Goal: Information Seeking & Learning: Learn about a topic

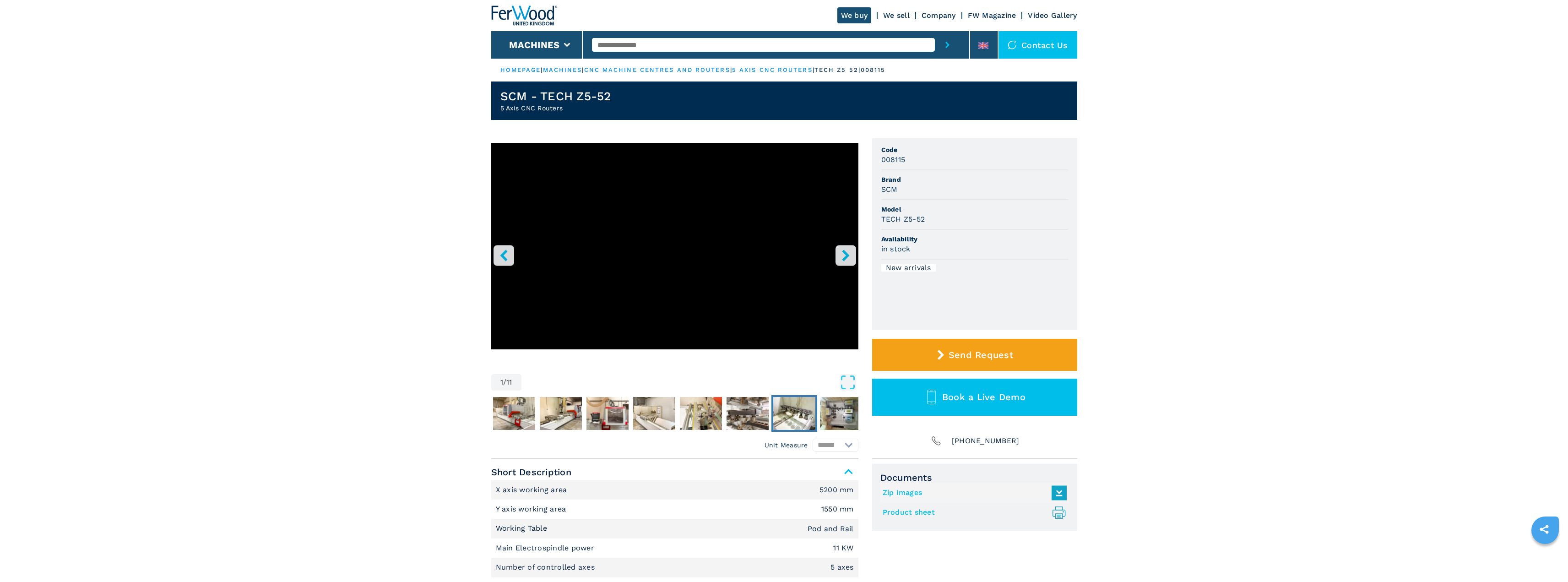
click at [798, 423] on img "Go to Slide 8" at bounding box center [794, 413] width 42 height 33
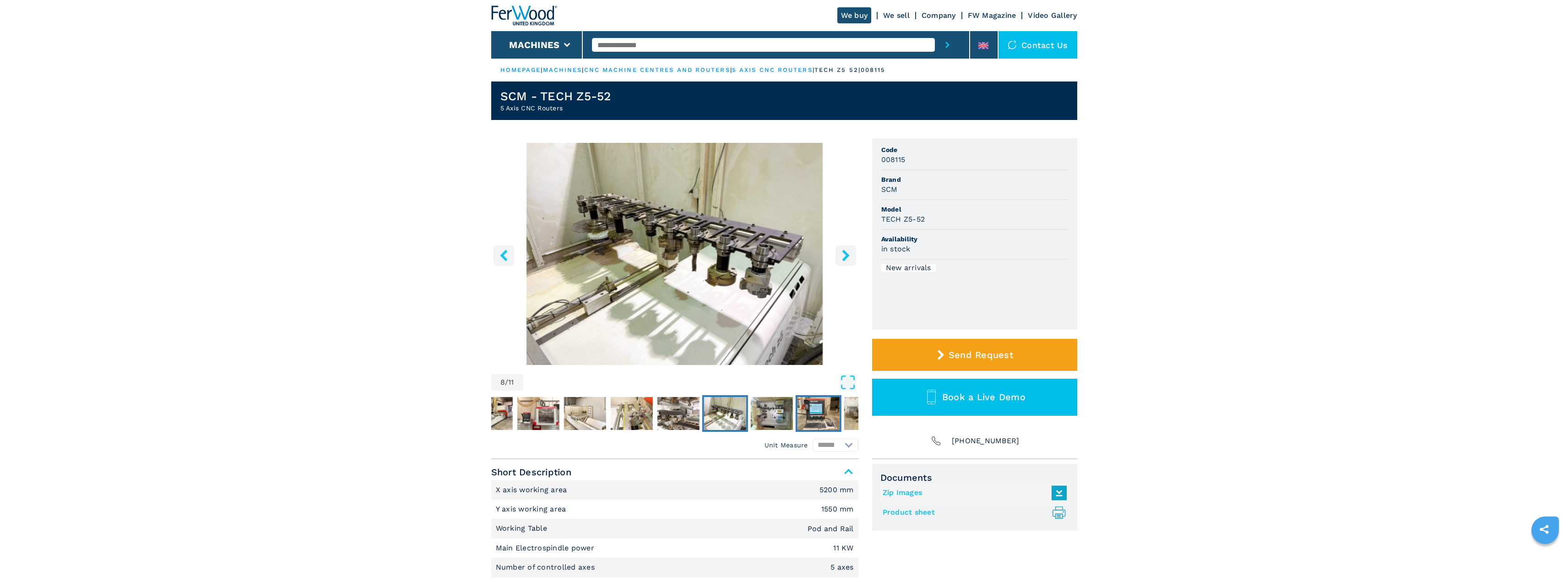
click at [820, 411] on img "Go to Slide 10" at bounding box center [818, 413] width 42 height 33
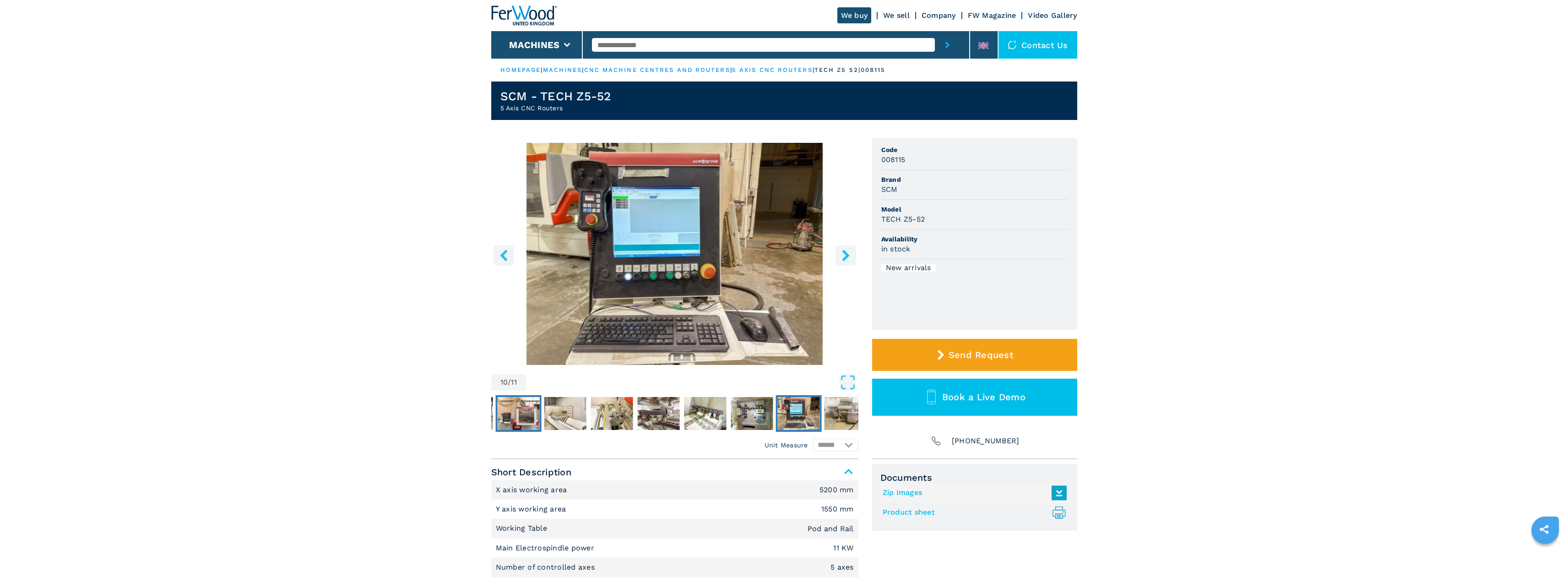
click at [513, 417] on img "Go to Slide 4" at bounding box center [518, 413] width 42 height 33
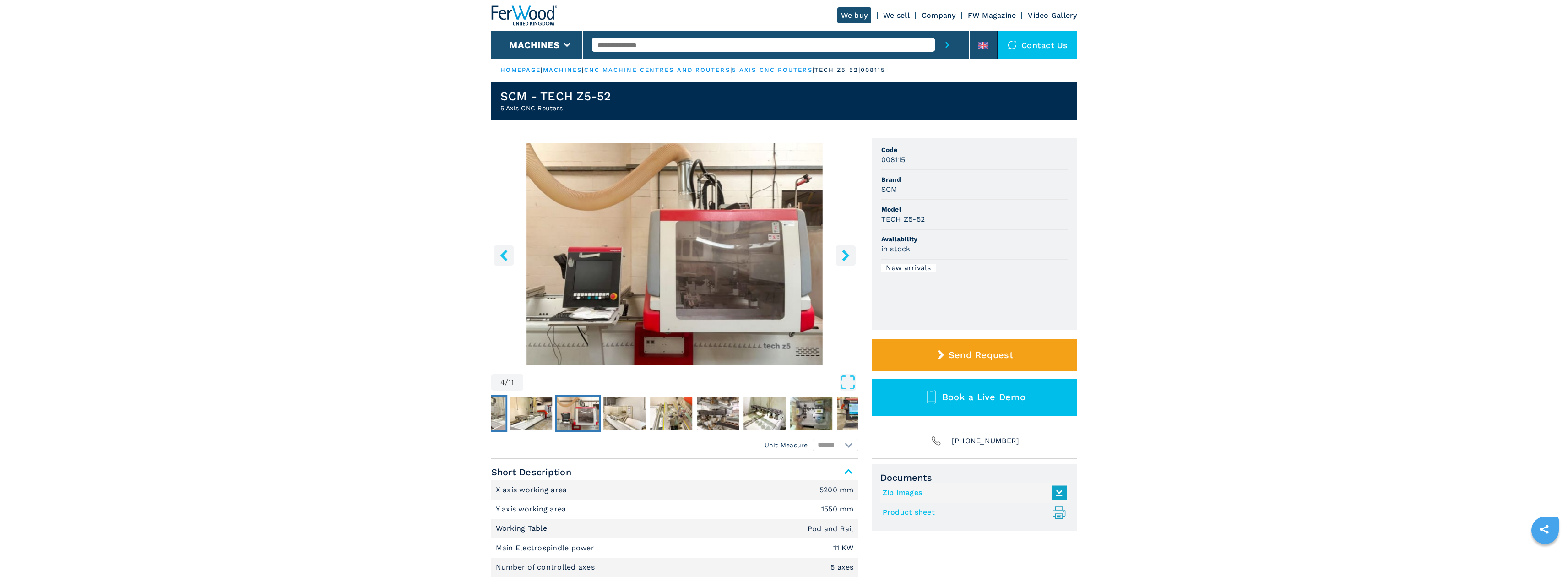
click at [503, 417] on img "Go to Slide 2" at bounding box center [484, 413] width 42 height 33
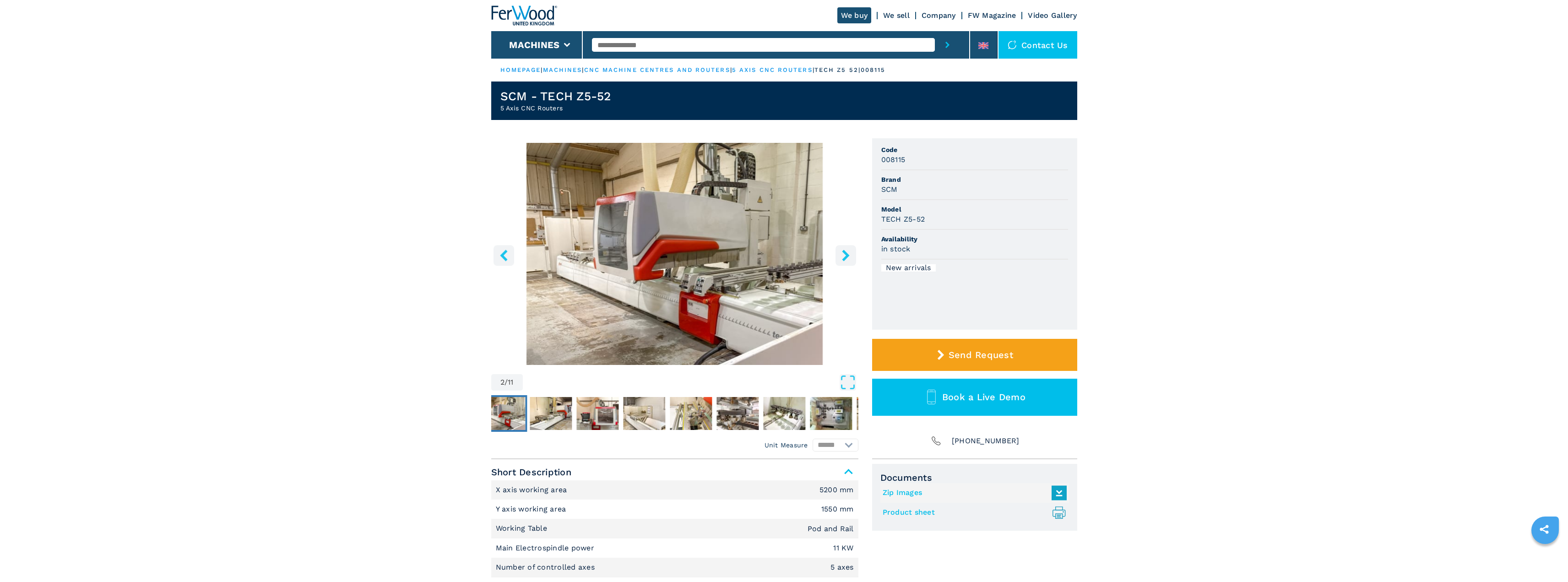
click at [510, 410] on img "Go to Slide 2" at bounding box center [504, 413] width 42 height 33
click at [509, 255] on icon "left-button" at bounding box center [504, 256] width 12 height 12
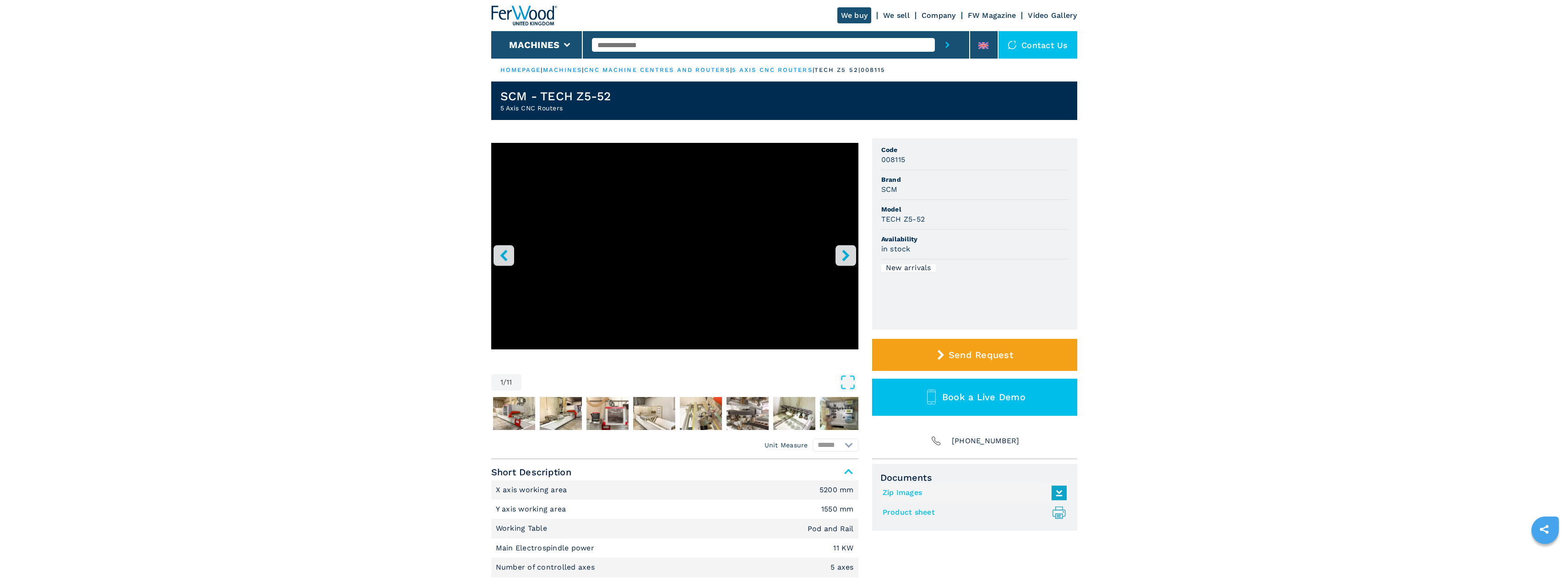
click at [652, 70] on link "cnc machine centres and routers" at bounding box center [657, 70] width 146 height 7
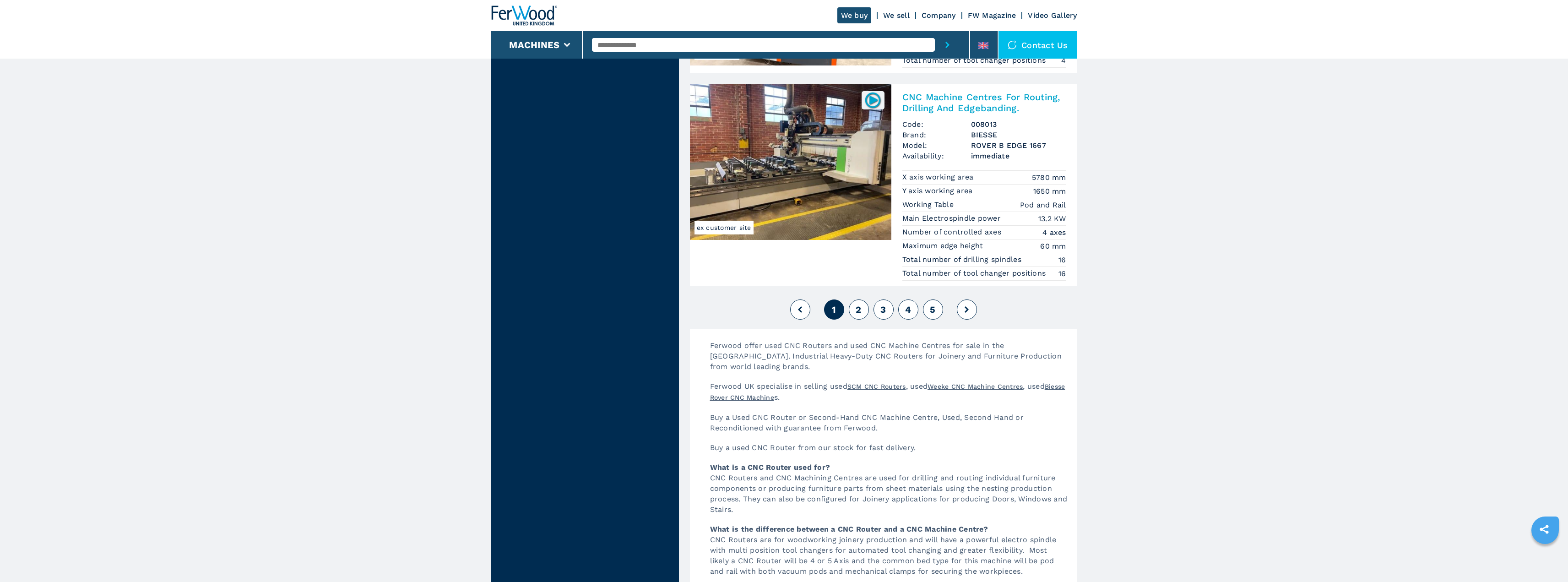
scroll to position [2242, 0]
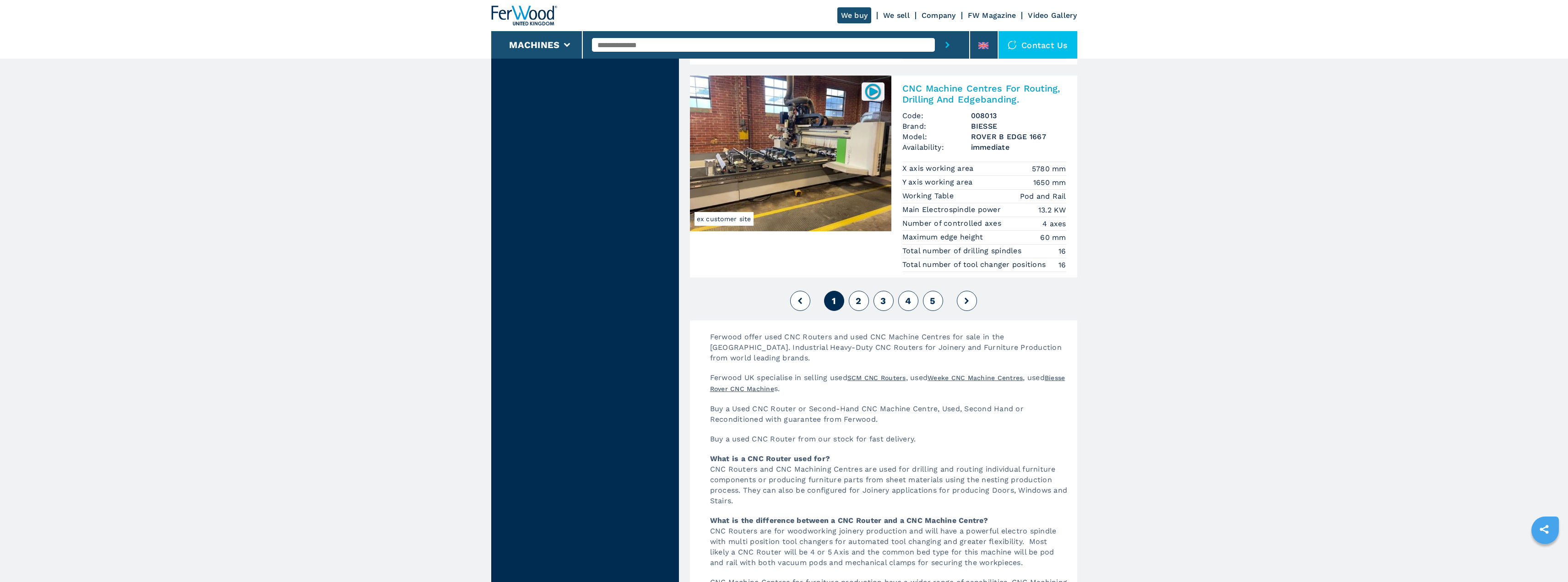
click at [860, 302] on span "2" at bounding box center [859, 300] width 6 height 11
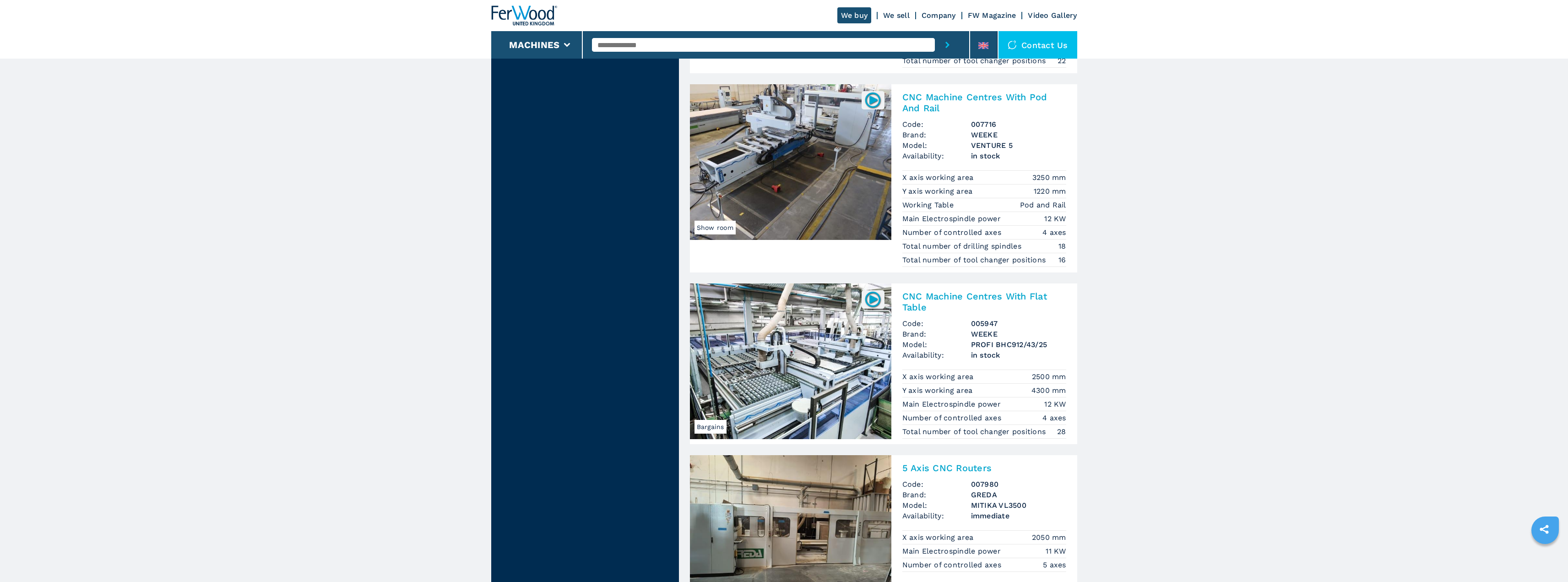
scroll to position [2013, 0]
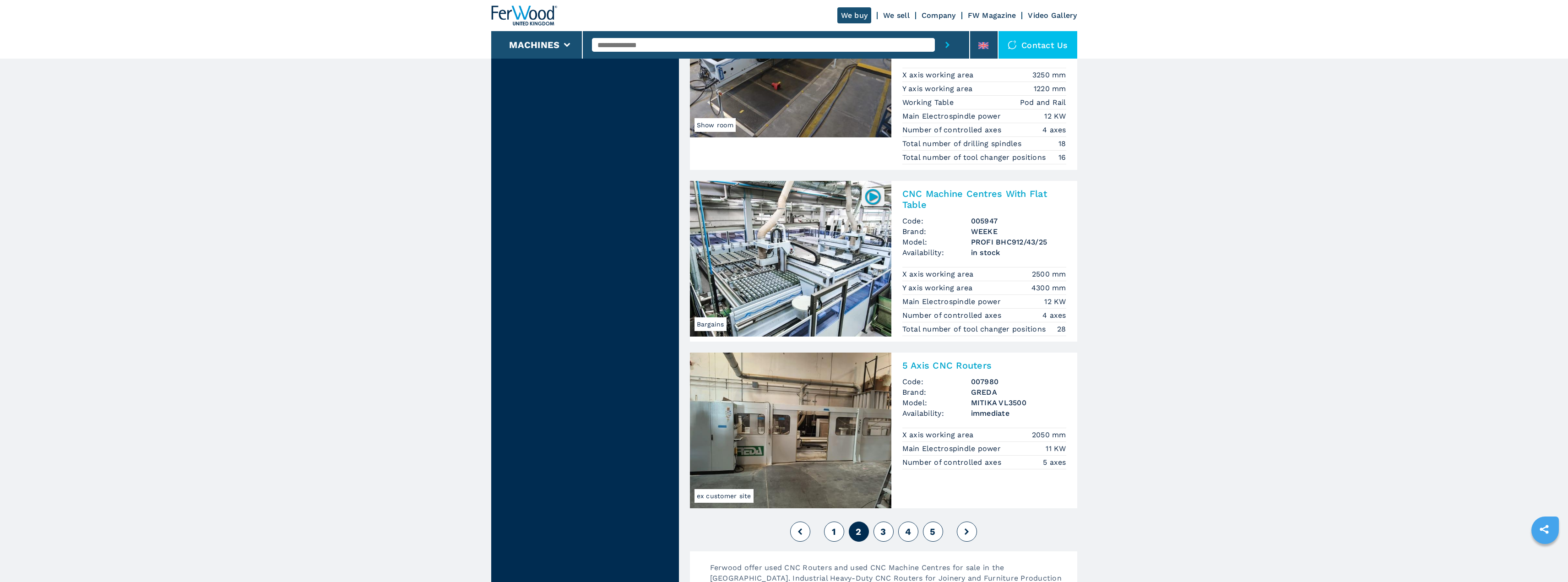
click at [967, 529] on icon at bounding box center [967, 531] width 4 height 7
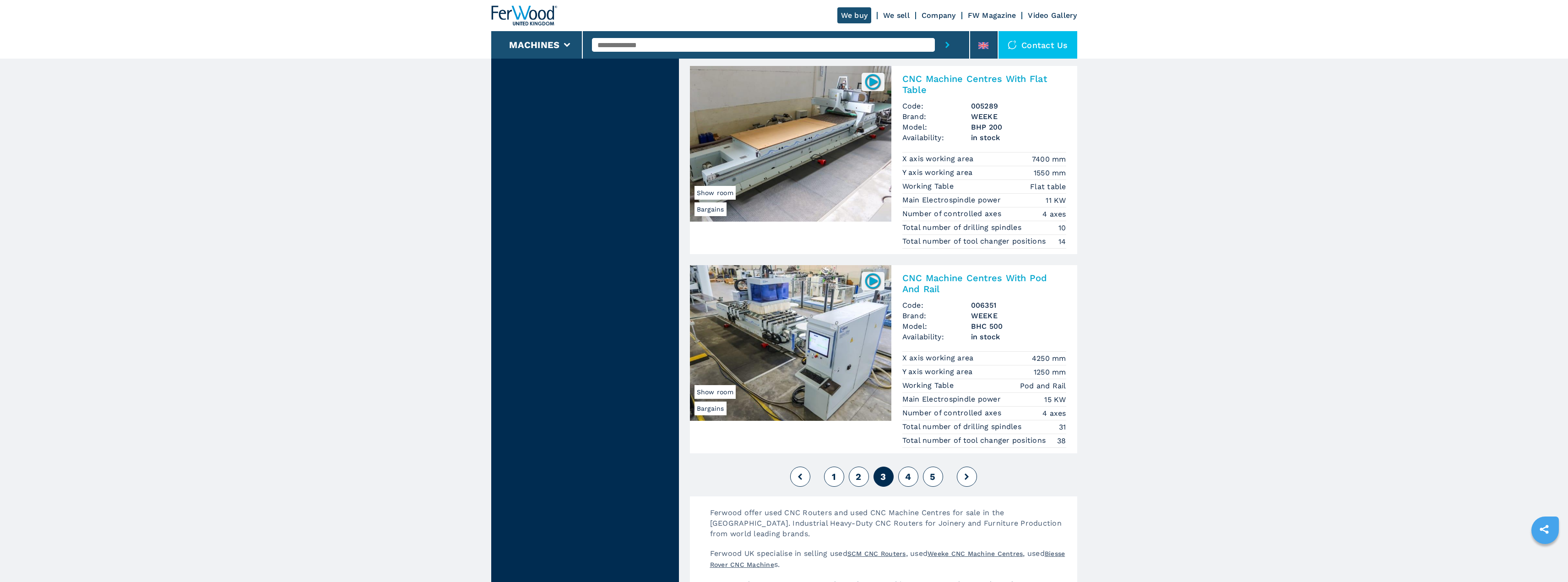
scroll to position [2196, 0]
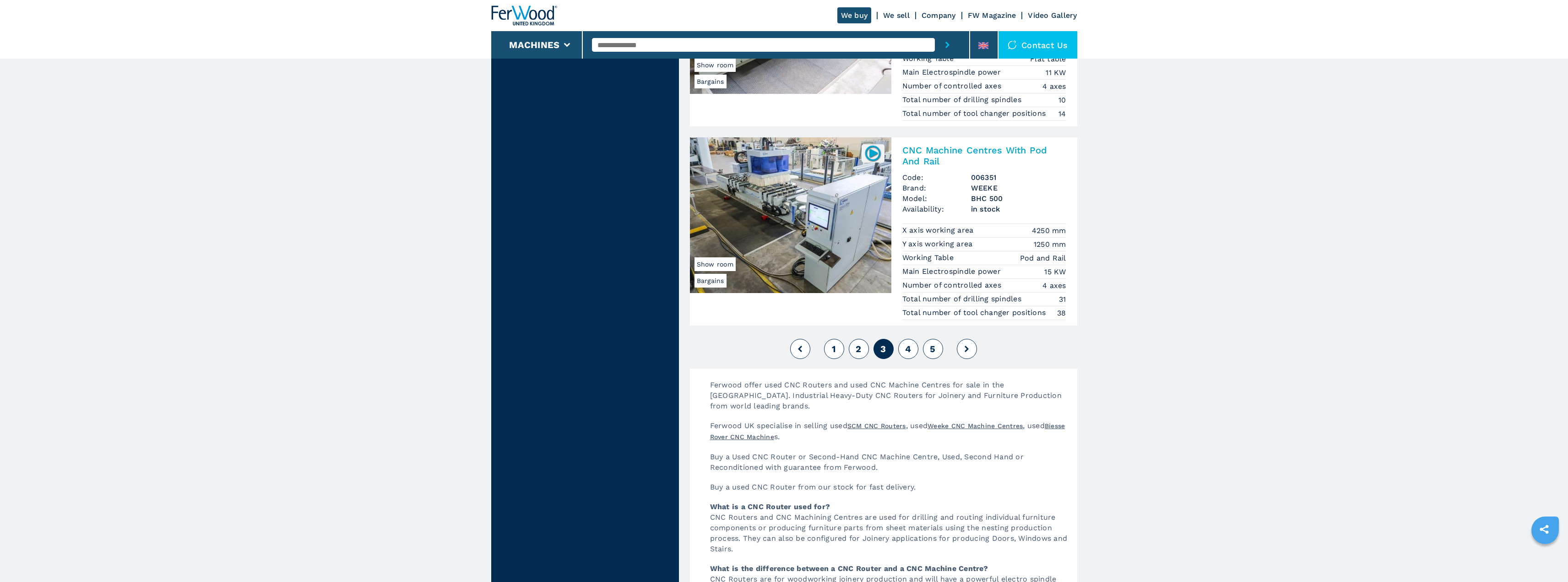
click at [960, 348] on button at bounding box center [967, 349] width 21 height 21
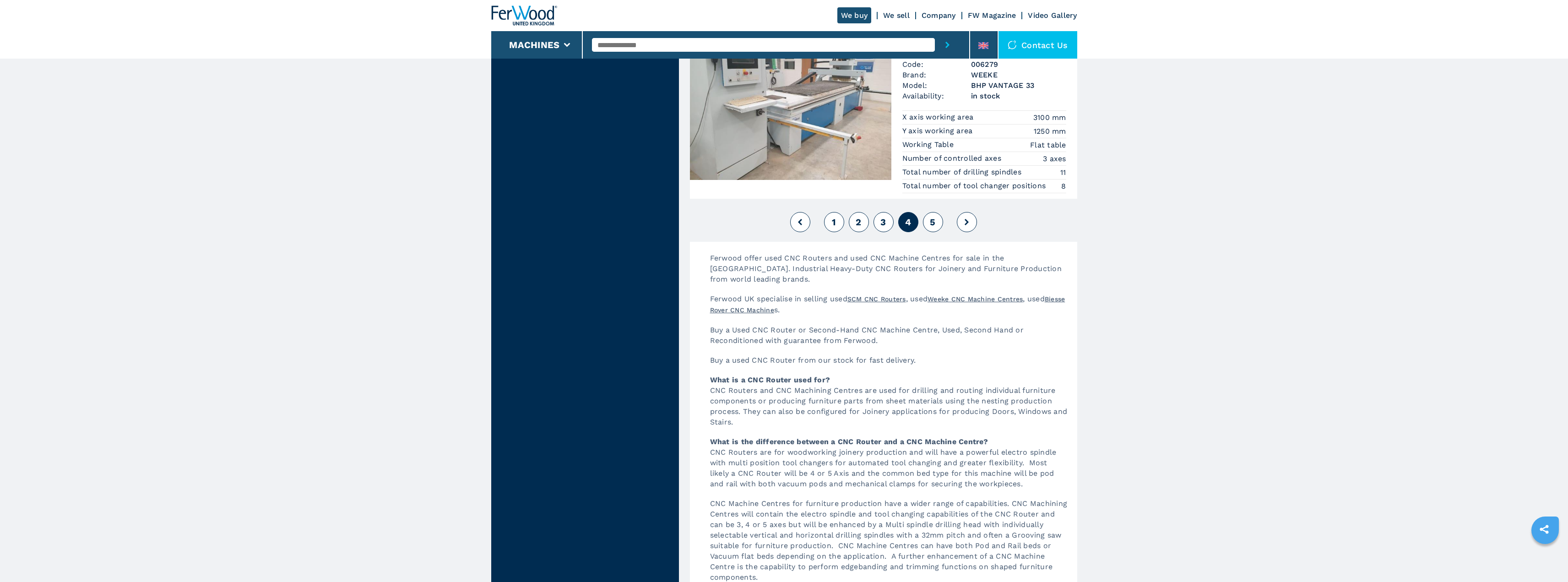
scroll to position [2334, 0]
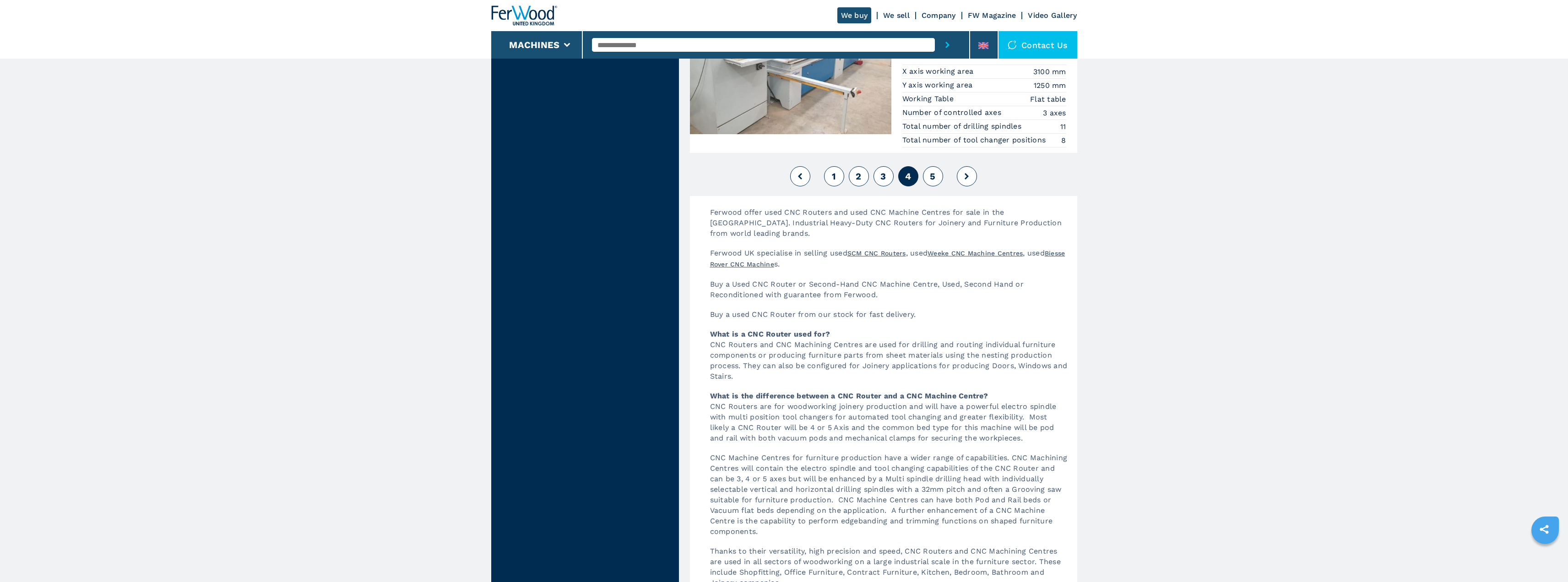
click at [965, 178] on icon at bounding box center [967, 176] width 4 height 7
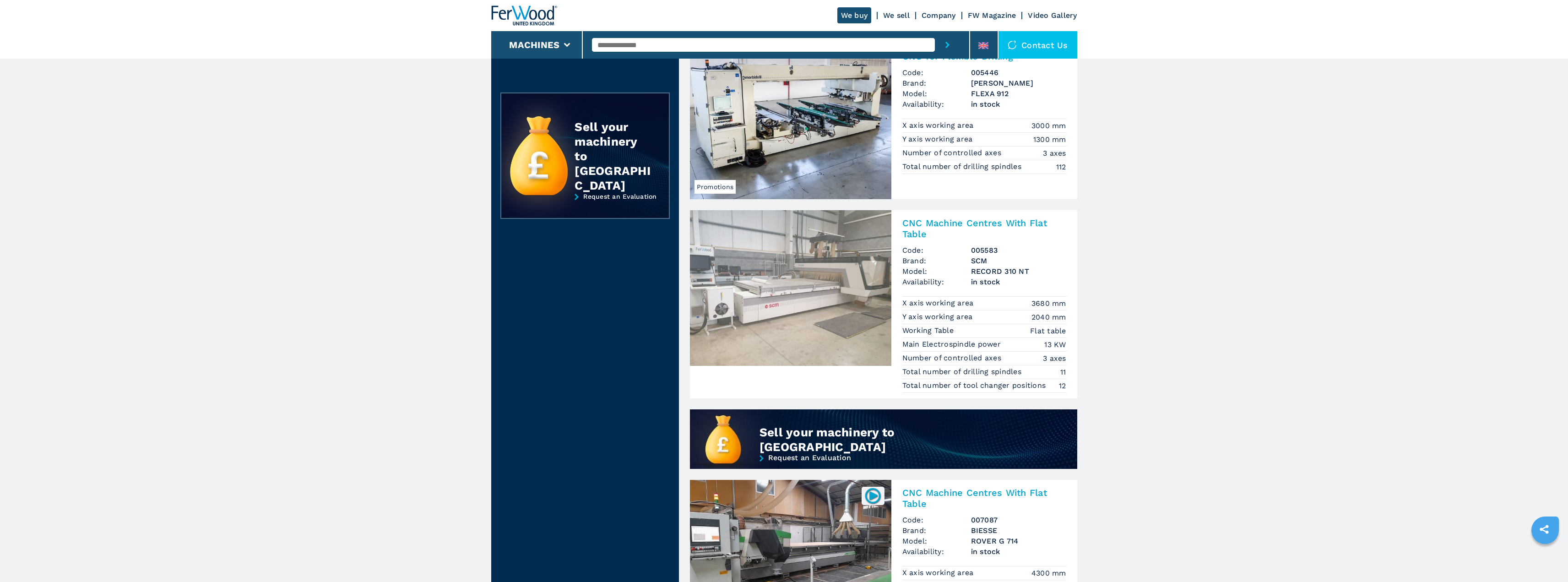
scroll to position [286, 0]
